Goal: Task Accomplishment & Management: Manage account settings

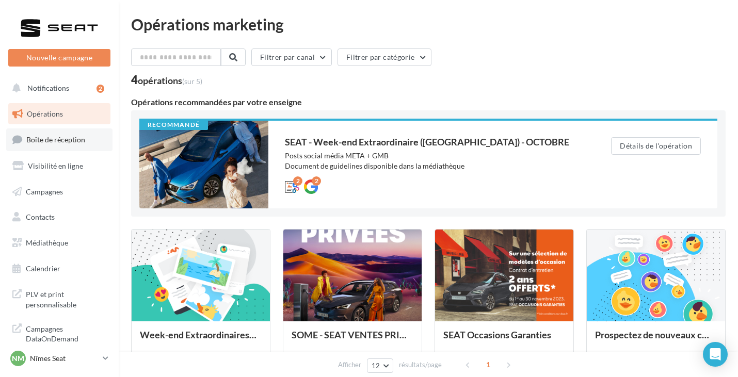
click at [73, 137] on span "Boîte de réception" at bounding box center [55, 139] width 59 height 9
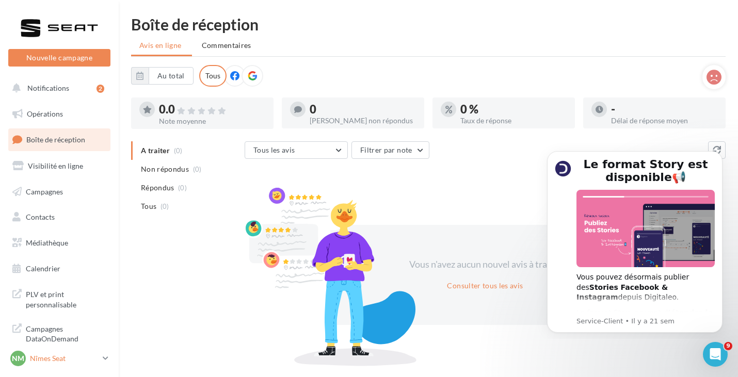
click at [91, 360] on p "Nîmes Seat" at bounding box center [64, 359] width 69 height 10
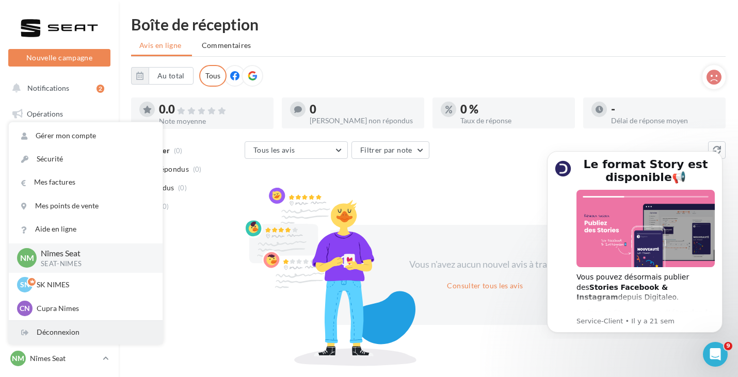
click at [70, 329] on div "Déconnexion" at bounding box center [86, 332] width 154 height 23
